Goal: Information Seeking & Learning: Learn about a topic

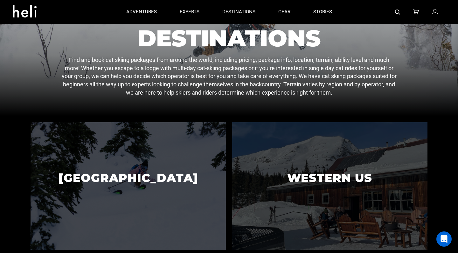
scroll to position [27, 0]
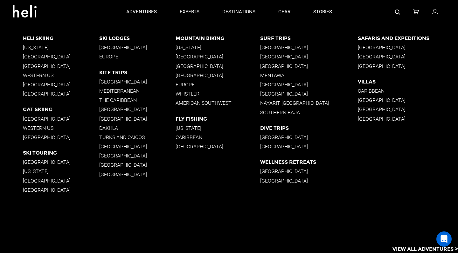
click at [39, 117] on p "[GEOGRAPHIC_DATA]" at bounding box center [61, 119] width 76 height 6
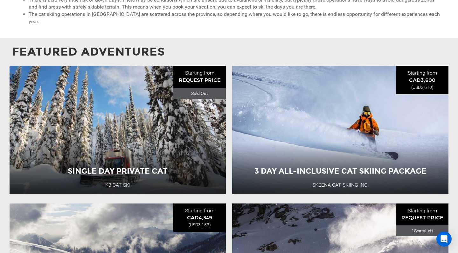
scroll to position [497, 0]
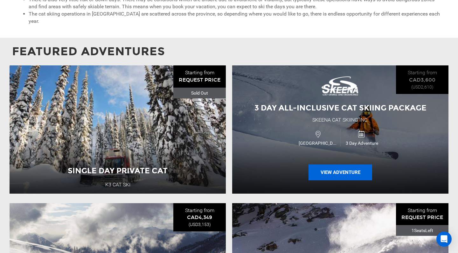
click at [318, 166] on button "View Adventure" at bounding box center [340, 173] width 64 height 16
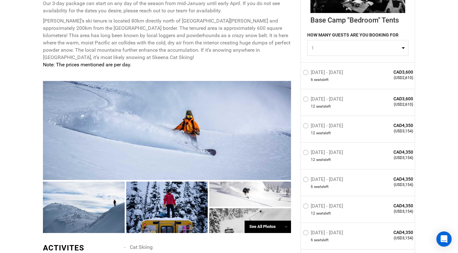
scroll to position [346, 0]
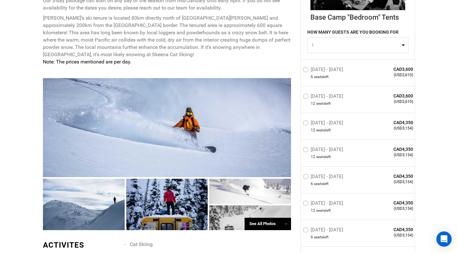
click at [340, 39] on button "1" at bounding box center [357, 45] width 101 height 16
click at [312, 72] on span "2" at bounding box center [311, 72] width 3 height 6
select select "2"
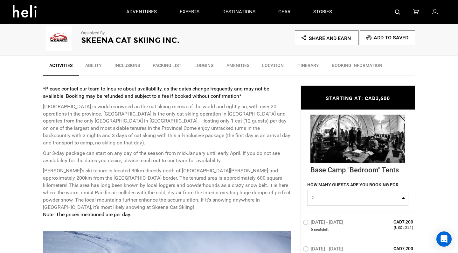
scroll to position [193, 0]
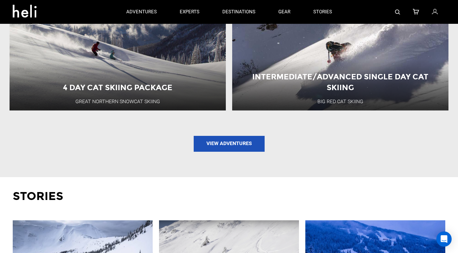
scroll to position [626, 0]
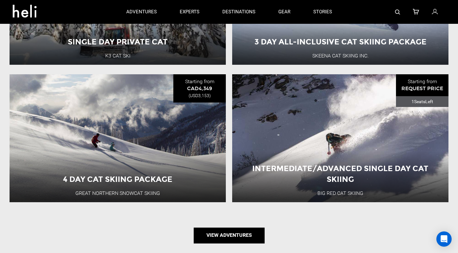
click at [218, 233] on link "View Adventures" at bounding box center [228, 236] width 71 height 16
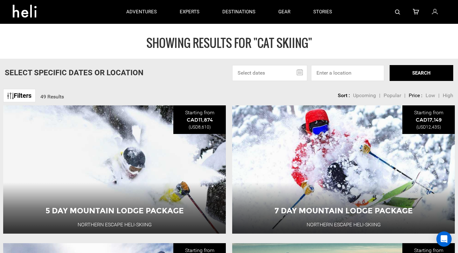
click at [429, 95] on span "Low" at bounding box center [430, 95] width 10 height 6
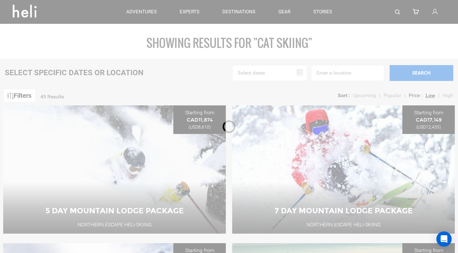
type input "Cat Skiing"
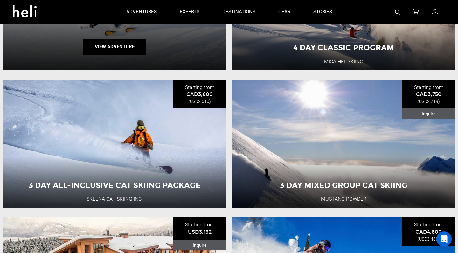
scroll to position [162, 0]
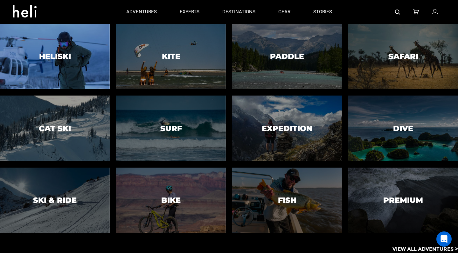
click at [76, 50] on div at bounding box center [55, 56] width 112 height 67
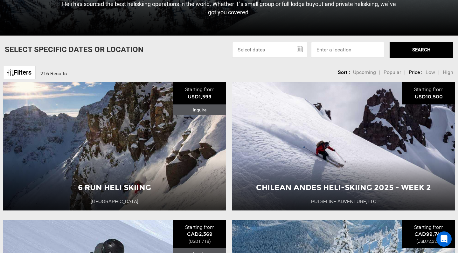
scroll to position [199, 0]
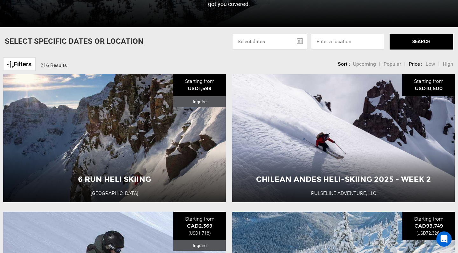
click at [387, 64] on span "Popular" at bounding box center [391, 64] width 17 height 6
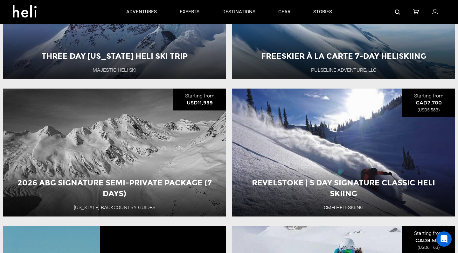
scroll to position [1008, 0]
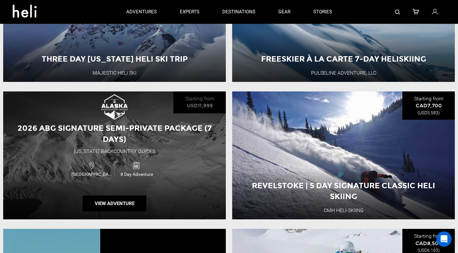
click at [136, 126] on span "2026 ABG Signature Semi-Private Package (7 Days)" at bounding box center [114, 134] width 194 height 20
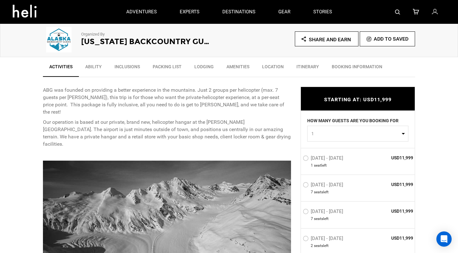
scroll to position [191, 0]
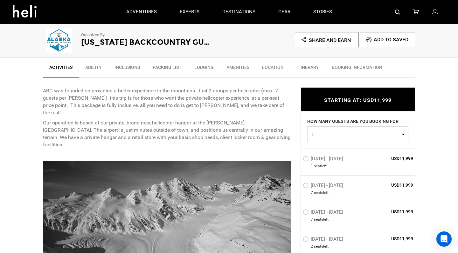
click at [96, 71] on link "Ability" at bounding box center [93, 69] width 29 height 16
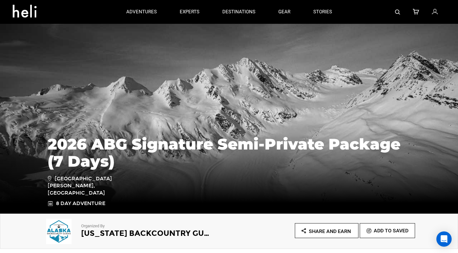
scroll to position [0, 0]
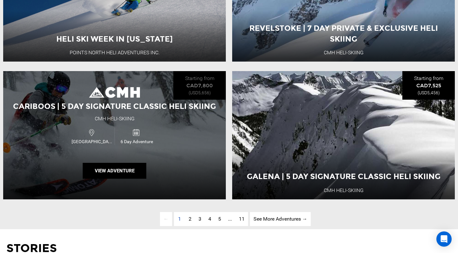
scroll to position [1579, 0]
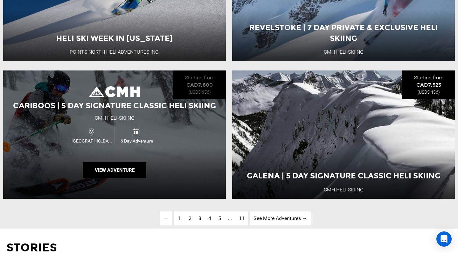
click at [179, 105] on span "Cariboos | 5 Day Signature Classic Heli Skiing" at bounding box center [114, 105] width 203 height 9
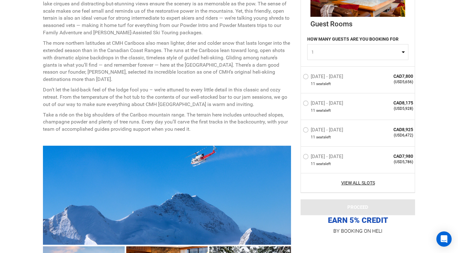
scroll to position [344, 0]
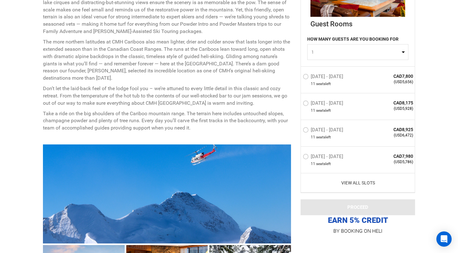
click at [358, 183] on link "View All Slots" at bounding box center [357, 183] width 110 height 6
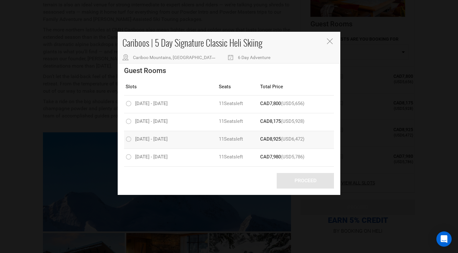
scroll to position [358, 0]
click at [331, 42] on icon "Close" at bounding box center [330, 41] width 6 height 6
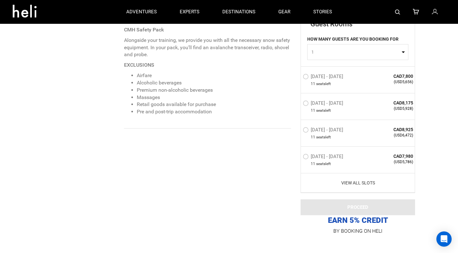
scroll to position [996, 0]
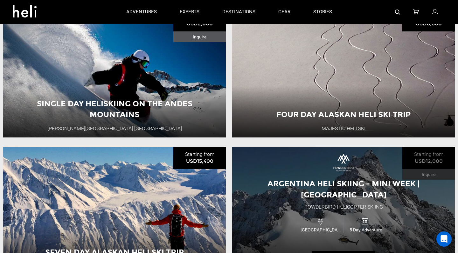
scroll to position [255, 0]
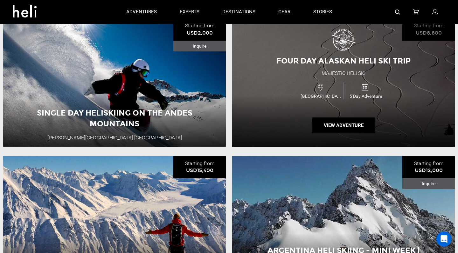
click at [279, 93] on div "USA 5 Day Adventure" at bounding box center [342, 90] width 133 height 21
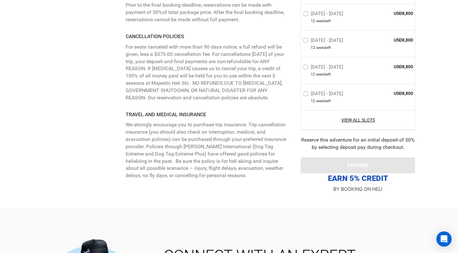
scroll to position [2348, 0]
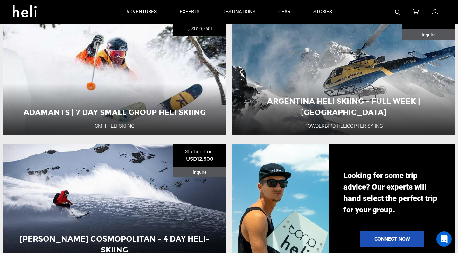
scroll to position [528, 0]
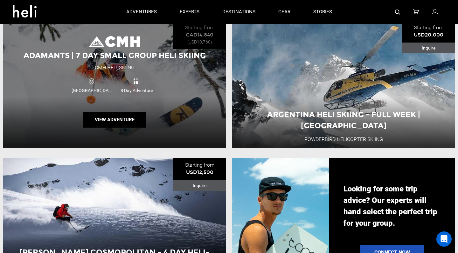
click at [190, 86] on div "Adamants | 7 Day Small Group Heli Skiing CMH Heli-Skiing [GEOGRAPHIC_DATA] 8 Da…" at bounding box center [114, 84] width 222 height 128
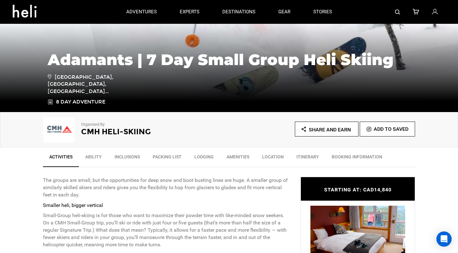
scroll to position [69, 0]
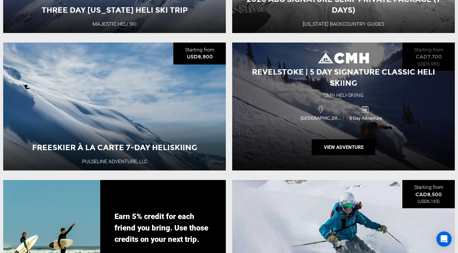
scroll to position [1057, 0]
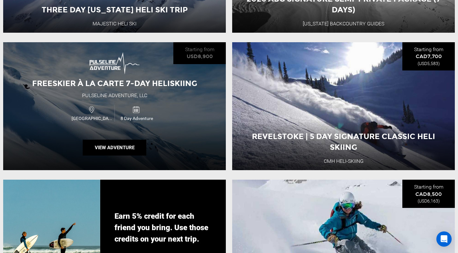
click at [190, 99] on div "Freeskier À La Carte 7-Day Heliskiing Pulseline Adventure, LLC [GEOGRAPHIC_DATA…" at bounding box center [114, 106] width 222 height 128
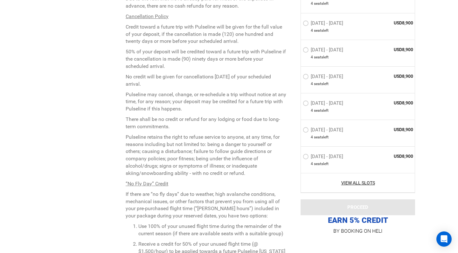
scroll to position [1545, 0]
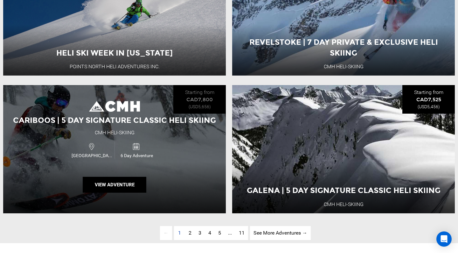
scroll to position [1566, 0]
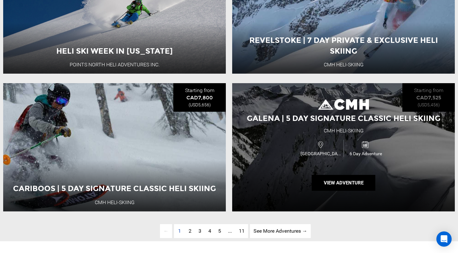
click at [281, 185] on div "Galena | 5 Day Signature Classic Heli Skiing CMH Heli-Skiing [GEOGRAPHIC_DATA] …" at bounding box center [343, 147] width 222 height 128
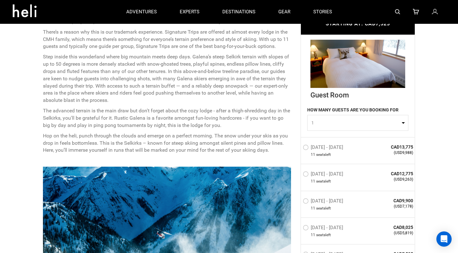
scroll to position [265, 0]
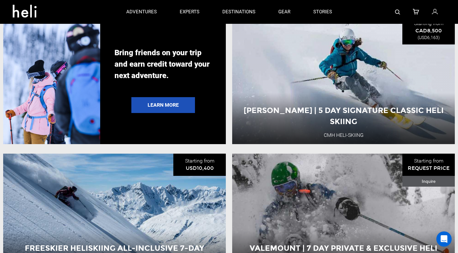
scroll to position [1220, 0]
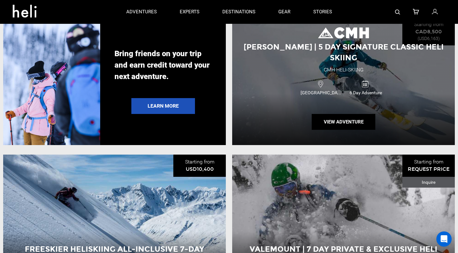
click at [277, 104] on div "[PERSON_NAME] | 5 Day Signature Classic Heli Skiing CMH Heli-Skiing [GEOGRAPHIC…" at bounding box center [343, 81] width 222 height 128
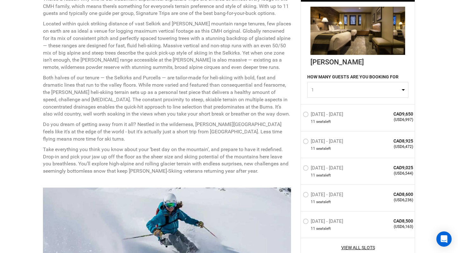
scroll to position [311, 0]
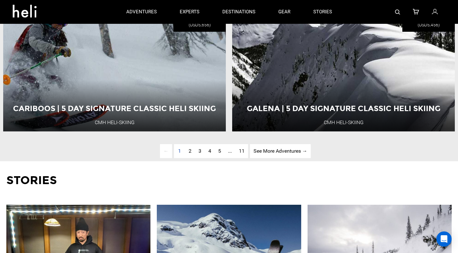
scroll to position [1640, 0]
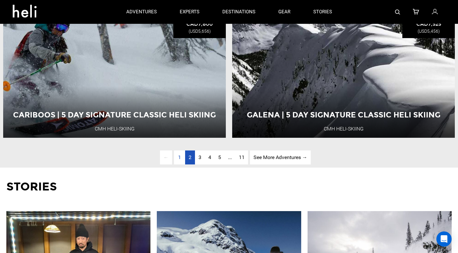
click at [188, 158] on span "2" at bounding box center [189, 157] width 3 height 6
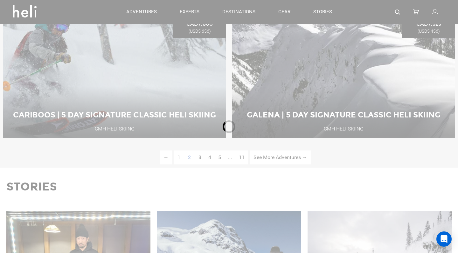
scroll to position [243, 0]
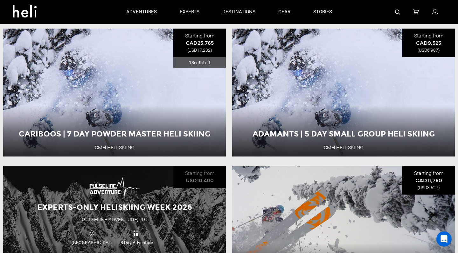
scroll to position [1482, 0]
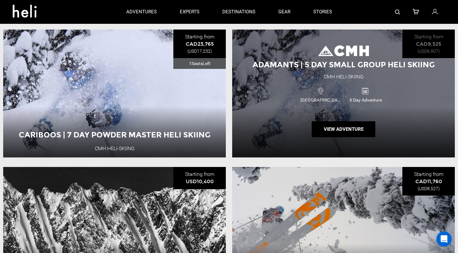
click at [257, 96] on div "Adamants | 5 Day Small Group Heli Skiing CMH Heli-Skiing [GEOGRAPHIC_DATA] 6 Da…" at bounding box center [343, 94] width 222 height 128
